Goal: Check status: Check status

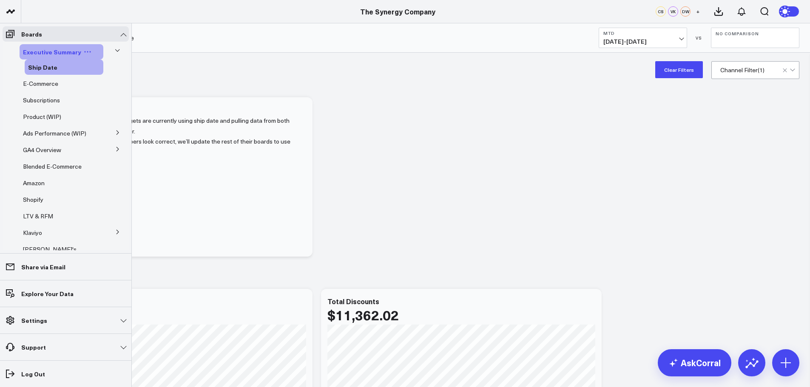
click at [63, 49] on span "Executive Summary" at bounding box center [52, 52] width 58 height 9
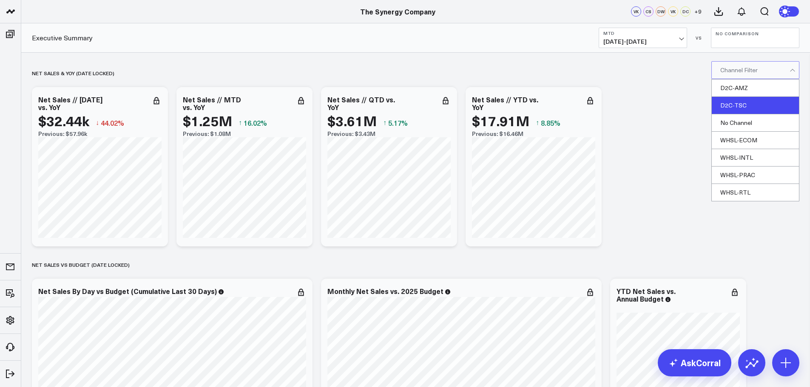
click at [732, 106] on div "D2C-TSC" at bounding box center [755, 105] width 87 height 17
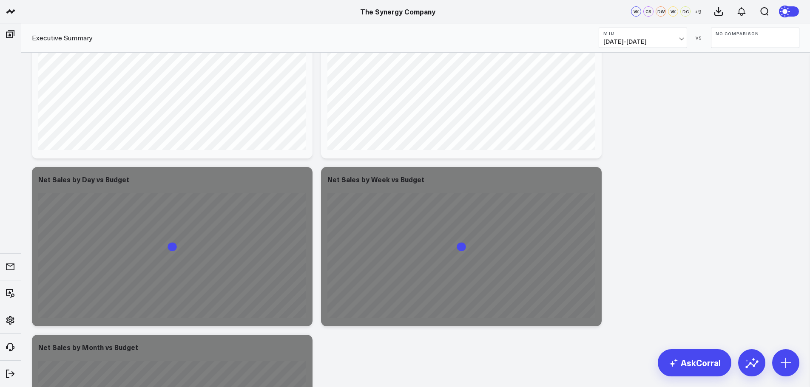
scroll to position [765, 0]
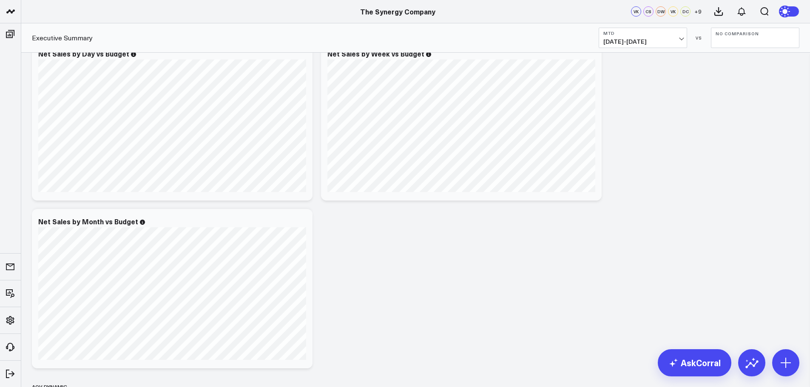
click at [681, 41] on span "[DATE] - [DATE]" at bounding box center [642, 41] width 79 height 7
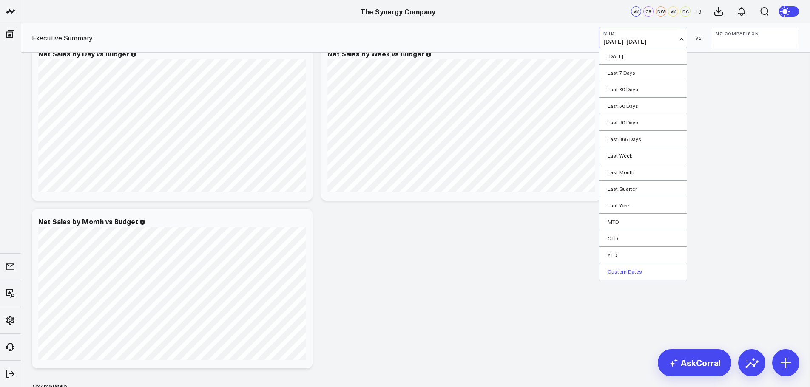
click at [620, 269] on link "Custom Dates" at bounding box center [643, 272] width 88 height 16
select select "7"
select select "2025"
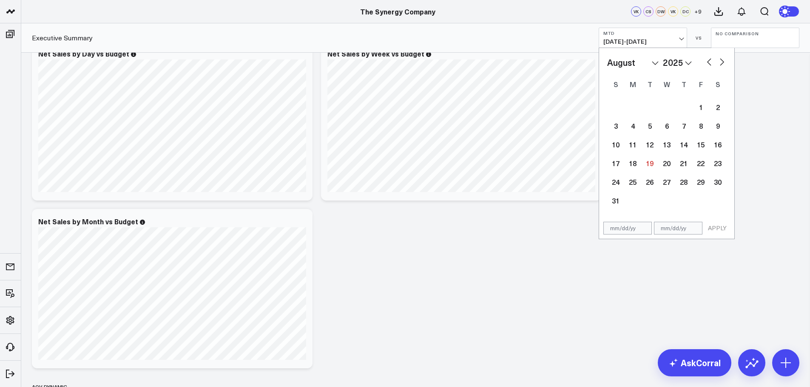
click at [636, 64] on select "January February March April May June July August September October November De…" at bounding box center [632, 62] width 51 height 13
select select "2025"
click at [667, 108] on div "1" at bounding box center [666, 107] width 17 height 17
type input "[DATE]"
select select "2025"
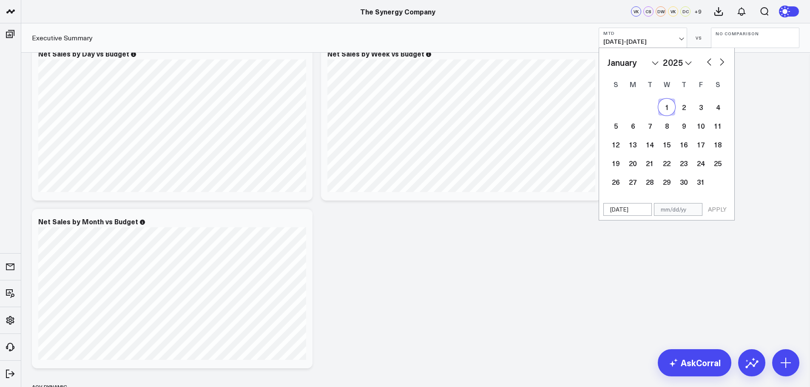
click at [655, 62] on select "January February March April May June July August September October November De…" at bounding box center [632, 62] width 51 height 13
select select "6"
select select "2025"
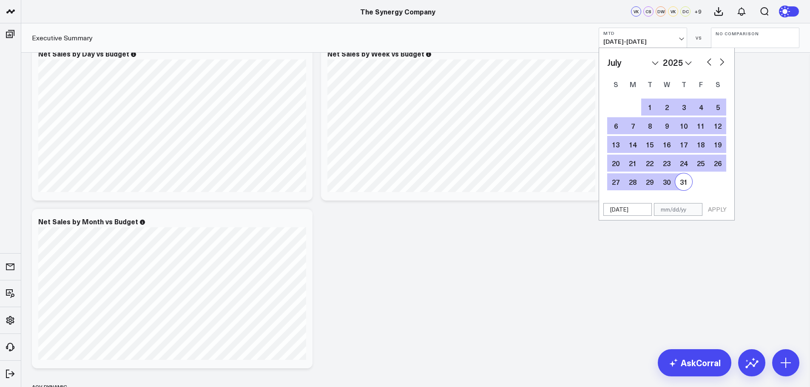
click at [684, 183] on div "31" at bounding box center [683, 181] width 17 height 17
type input "[DATE]"
select select "6"
select select "2025"
click at [716, 209] on button "APPLY" at bounding box center [717, 209] width 26 height 13
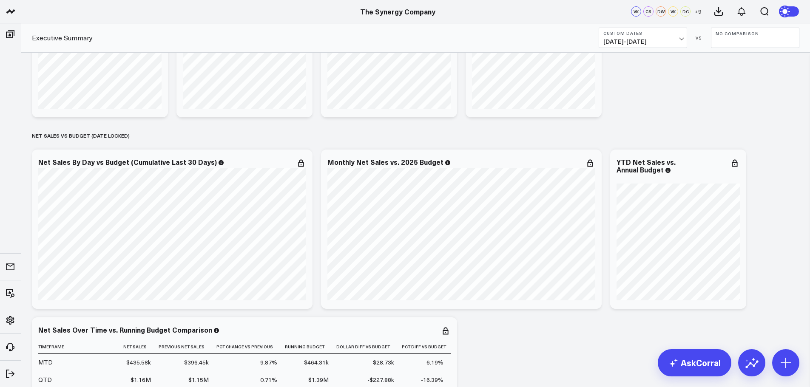
scroll to position [128, 0]
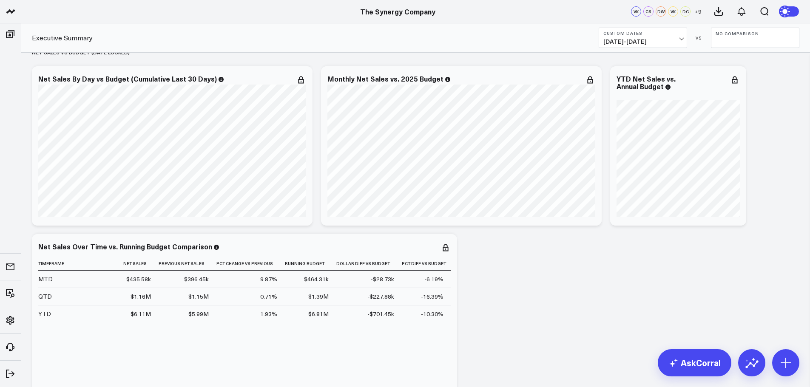
scroll to position [425, 0]
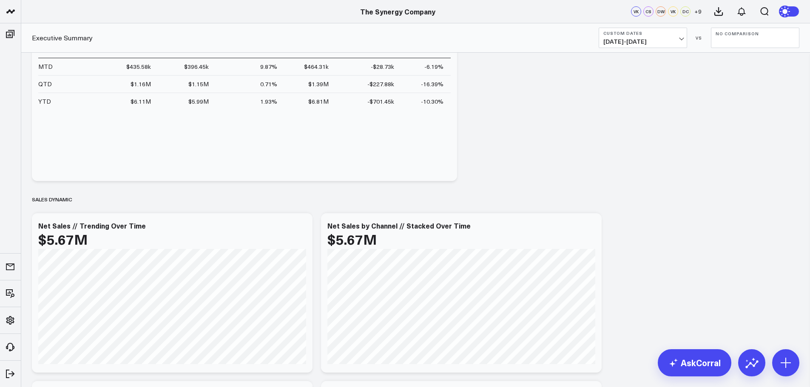
click at [682, 38] on span "[DATE] - [DATE]" at bounding box center [642, 41] width 79 height 7
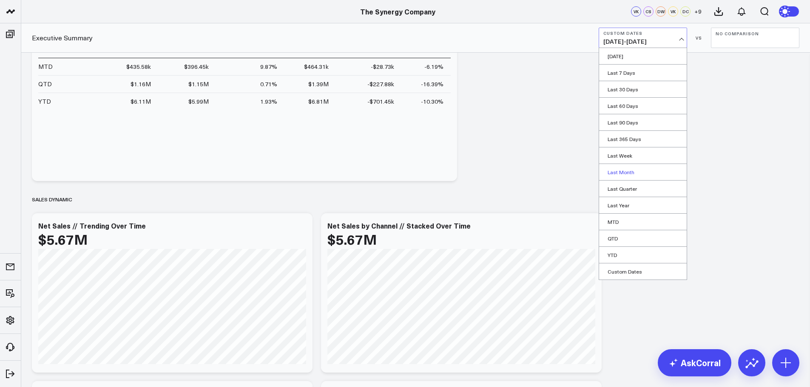
click at [612, 176] on link "Last Month" at bounding box center [643, 172] width 88 height 16
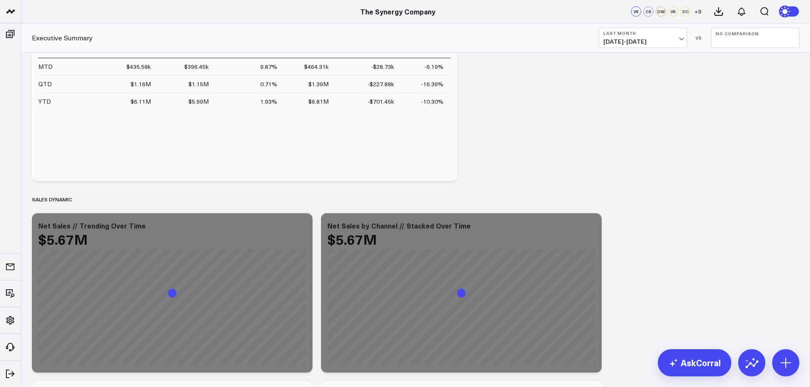
click at [762, 37] on button "No Comparison" at bounding box center [755, 38] width 88 height 20
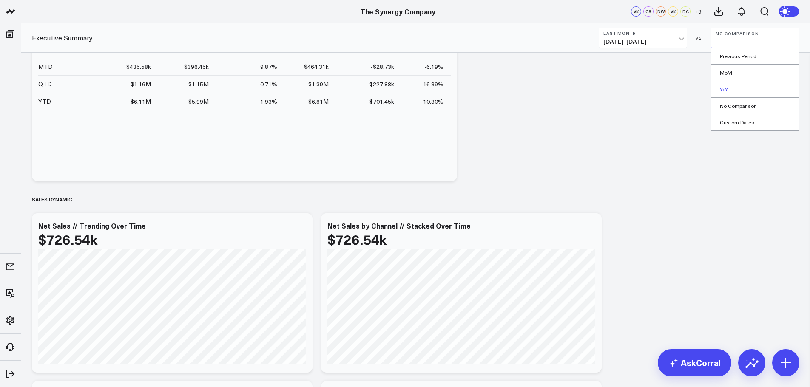
click at [727, 87] on link "YoY" at bounding box center [755, 89] width 88 height 16
